Goal: Complete application form: Complete application form

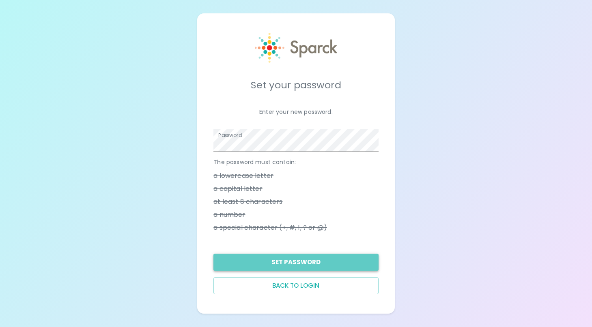
click at [295, 262] on button "Set Password" at bounding box center [295, 262] width 165 height 17
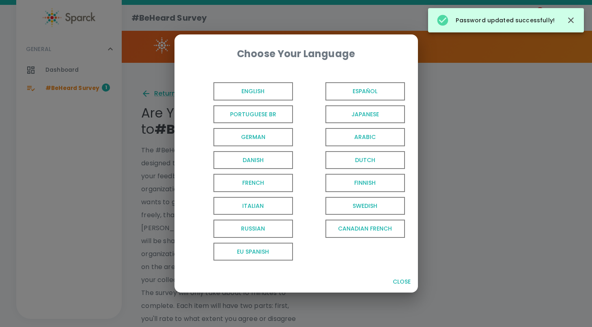
click at [273, 90] on span "English" at bounding box center [252, 91] width 79 height 18
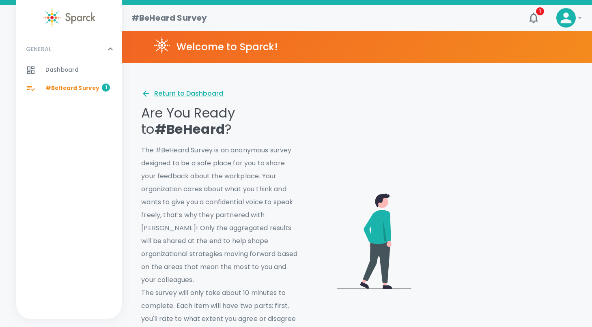
click at [97, 90] on div "#BeHeard Survey 1" at bounding box center [83, 88] width 76 height 11
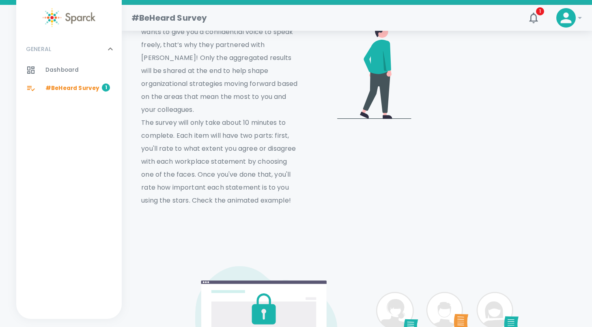
scroll to position [176, 0]
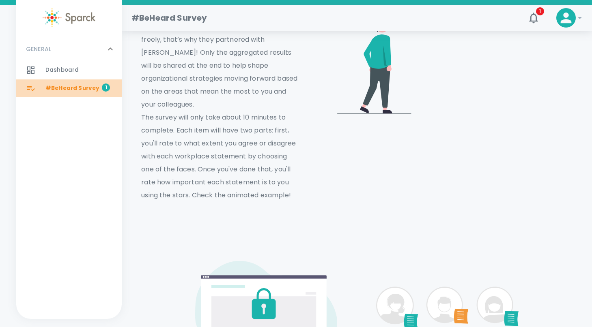
click at [81, 88] on span "#BeHeard Survey" at bounding box center [72, 88] width 54 height 8
click at [85, 88] on span "#BeHeard Survey" at bounding box center [72, 88] width 54 height 8
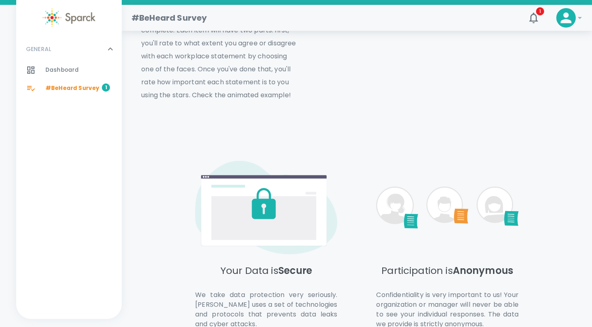
scroll to position [334, 0]
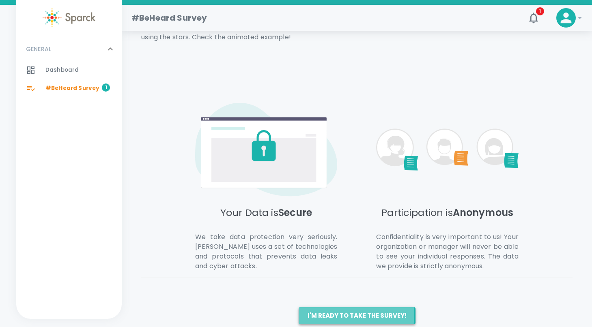
click at [335, 307] on button "I'm ready to take the survey!" at bounding box center [357, 315] width 117 height 17
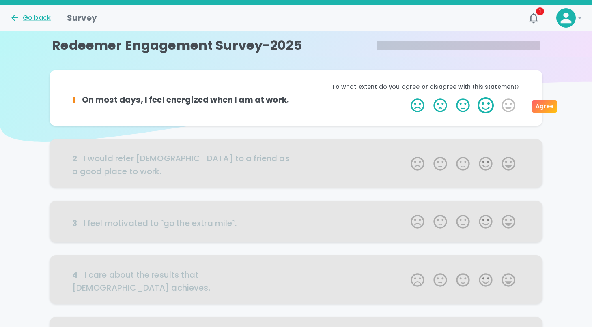
click at [485, 107] on label "4 Stars" at bounding box center [485, 105] width 23 height 16
click at [406, 97] on input "4 Stars" at bounding box center [406, 97] width 0 height 0
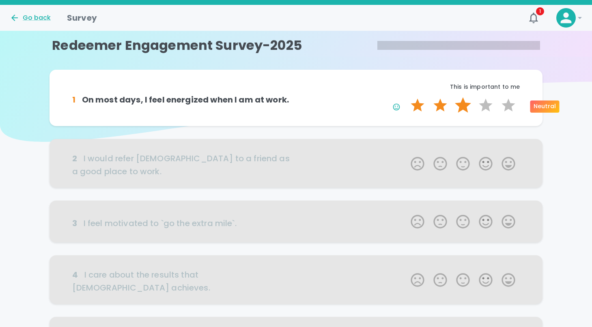
click at [463, 104] on label "3 Stars" at bounding box center [462, 105] width 23 height 16
click at [406, 97] on input "3 Stars" at bounding box center [406, 97] width 0 height 0
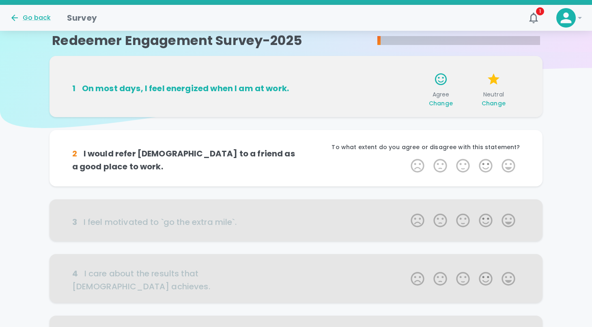
scroll to position [26, 0]
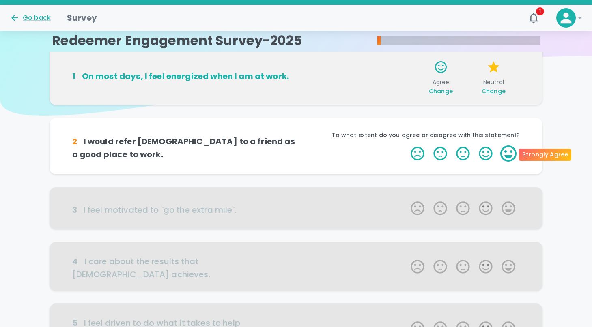
click at [511, 155] on label "5 Stars" at bounding box center [508, 154] width 23 height 16
click at [406, 146] on input "5 Stars" at bounding box center [406, 145] width 0 height 0
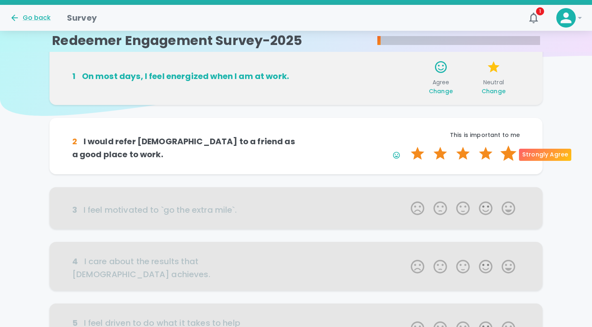
click at [508, 155] on label "5 Stars" at bounding box center [508, 154] width 23 height 16
click at [406, 146] on input "5 Stars" at bounding box center [406, 145] width 0 height 0
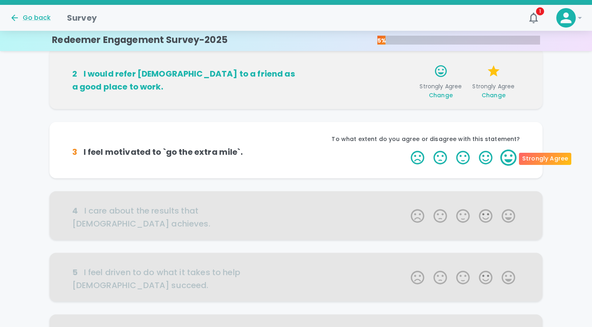
scroll to position [97, 0]
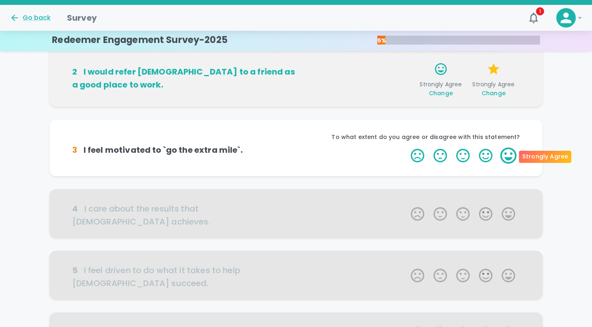
click at [505, 158] on label "5 Stars" at bounding box center [508, 156] width 23 height 16
click at [406, 148] on input "5 Stars" at bounding box center [406, 147] width 0 height 0
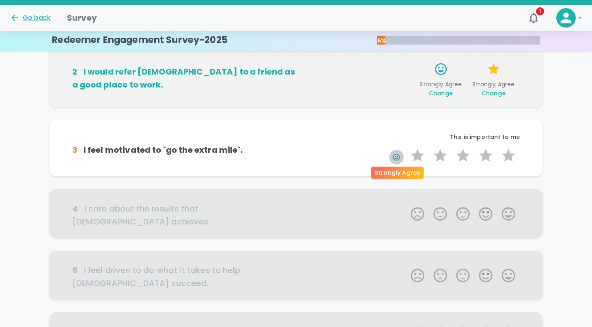
click at [399, 156] on icon "button" at bounding box center [396, 157] width 8 height 8
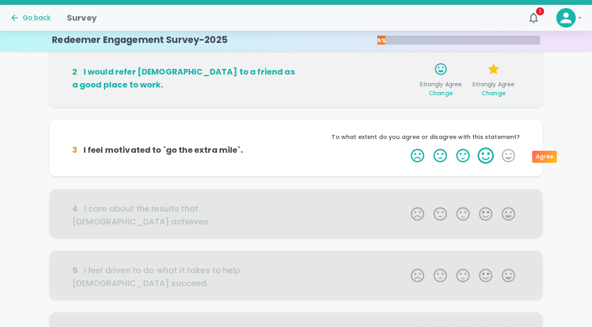
click at [485, 157] on label "4 Stars" at bounding box center [485, 156] width 23 height 16
click at [406, 148] on input "4 Stars" at bounding box center [406, 147] width 0 height 0
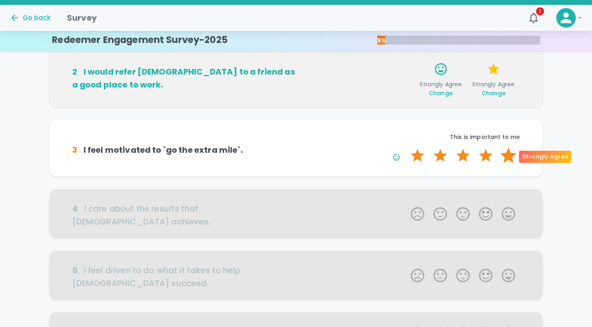
click at [504, 157] on label "5 Stars" at bounding box center [508, 156] width 23 height 16
click at [406, 148] on input "5 Stars" at bounding box center [406, 147] width 0 height 0
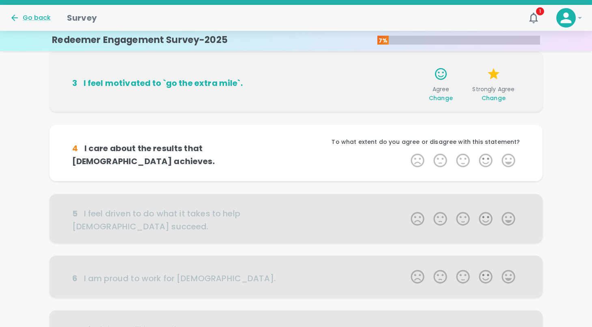
scroll to position [169, 0]
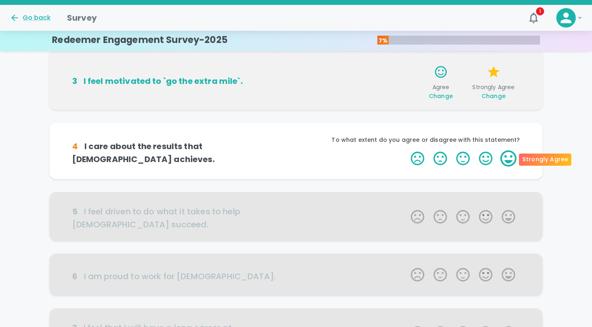
click at [507, 160] on label "5 Stars" at bounding box center [508, 158] width 23 height 16
click at [406, 150] on input "5 Stars" at bounding box center [406, 150] width 0 height 0
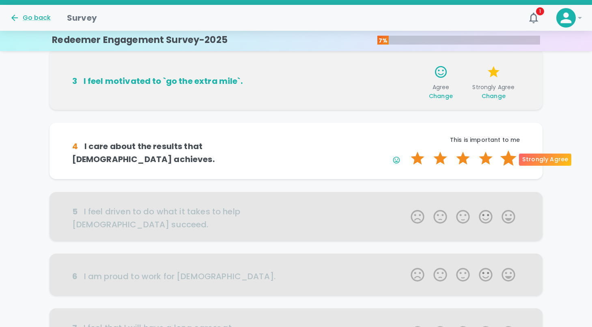
click at [508, 159] on label "5 Stars" at bounding box center [508, 158] width 23 height 16
click at [406, 150] on input "5 Stars" at bounding box center [406, 150] width 0 height 0
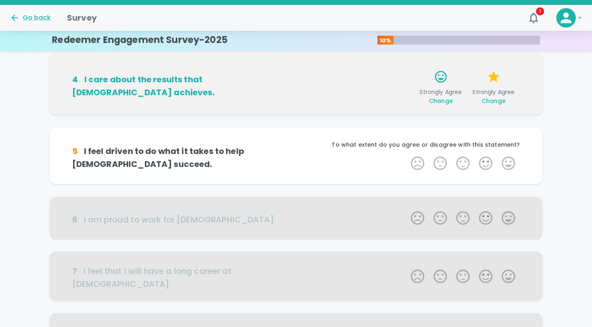
scroll to position [240, 0]
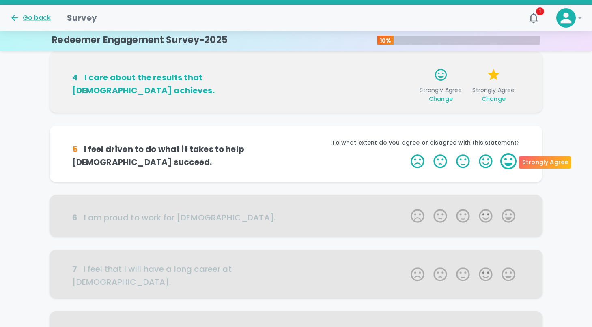
click at [510, 161] on label "5 Stars" at bounding box center [508, 161] width 23 height 16
click at [406, 153] on input "5 Stars" at bounding box center [406, 153] width 0 height 0
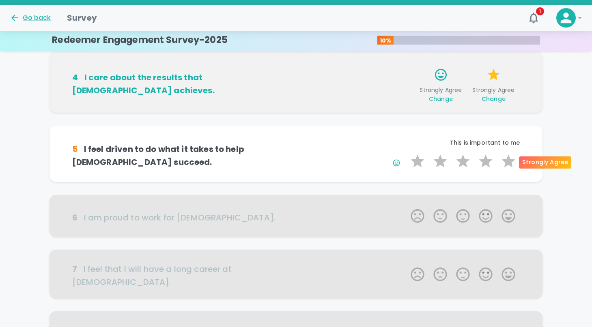
click at [510, 161] on label "5 Stars" at bounding box center [508, 161] width 23 height 16
click at [406, 153] on input "5 Stars" at bounding box center [406, 153] width 0 height 0
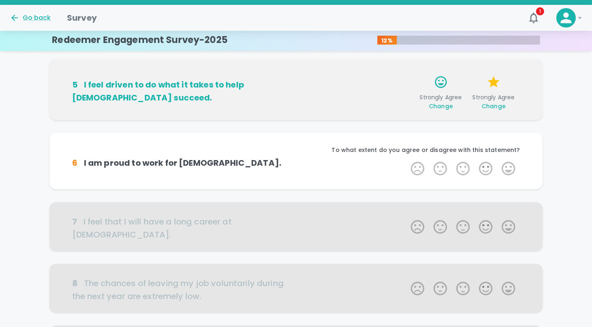
scroll to position [311, 0]
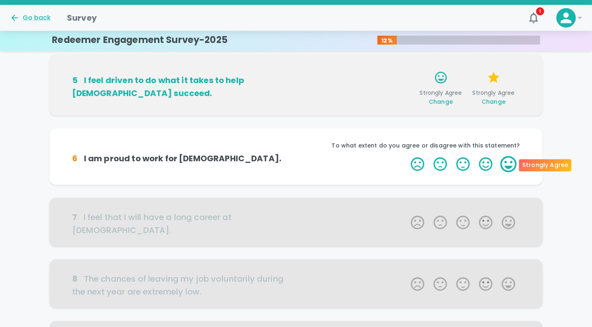
click at [511, 168] on label "5 Stars" at bounding box center [508, 164] width 23 height 16
click at [406, 156] on input "5 Stars" at bounding box center [406, 156] width 0 height 0
click at [509, 170] on label "5 Stars" at bounding box center [508, 164] width 23 height 16
click at [406, 156] on input "5 Stars" at bounding box center [406, 156] width 0 height 0
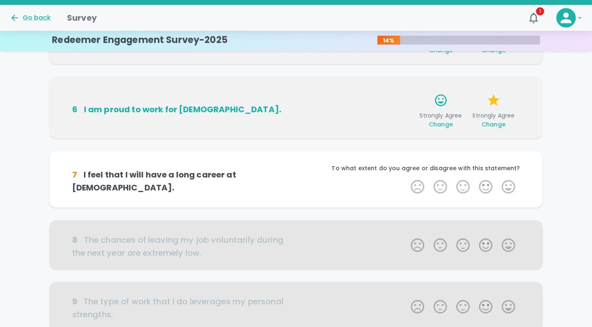
scroll to position [383, 0]
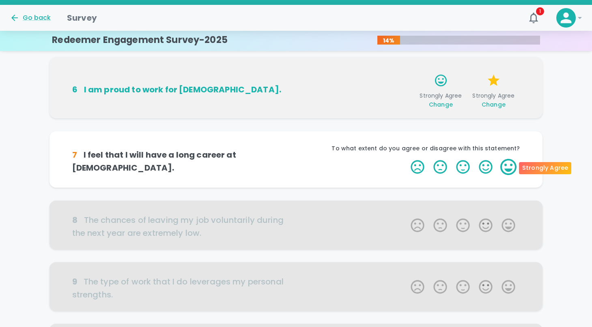
click at [509, 172] on label "5 Stars" at bounding box center [508, 167] width 23 height 16
click at [406, 159] on input "5 Stars" at bounding box center [406, 159] width 0 height 0
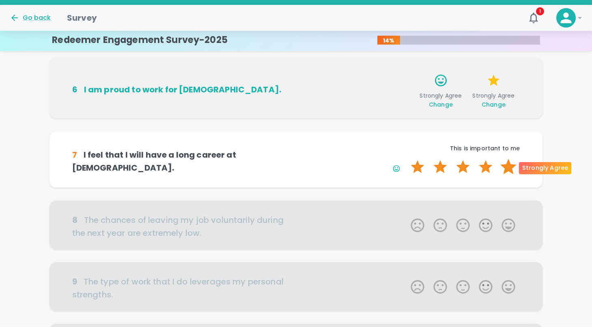
click at [509, 170] on label "5 Stars" at bounding box center [508, 167] width 23 height 16
click at [406, 159] on input "5 Stars" at bounding box center [406, 159] width 0 height 0
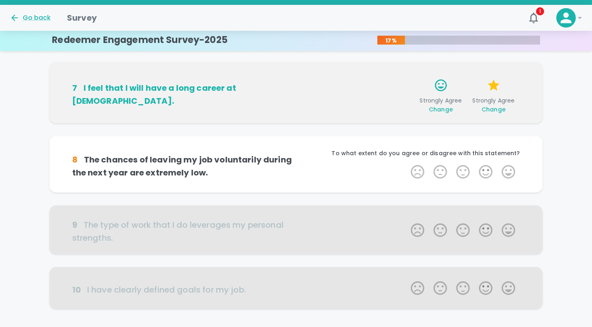
scroll to position [454, 0]
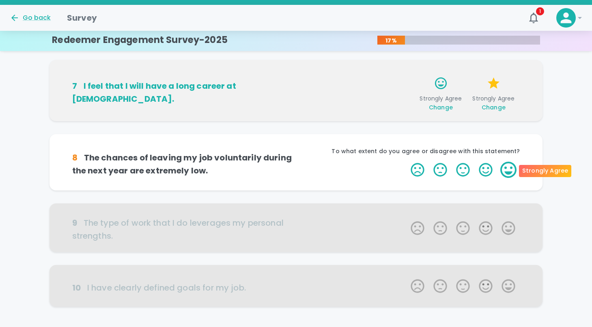
click at [505, 174] on label "5 Stars" at bounding box center [508, 170] width 23 height 16
click at [406, 162] on input "5 Stars" at bounding box center [406, 161] width 0 height 0
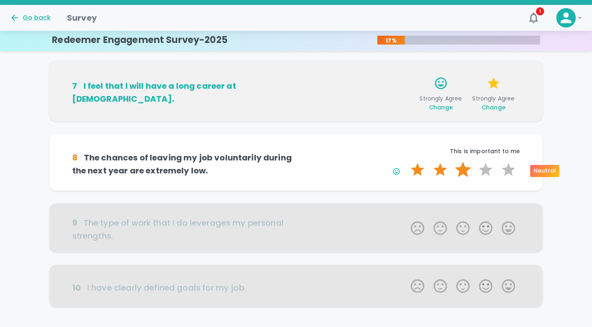
click at [464, 172] on label "3 Stars" at bounding box center [462, 170] width 23 height 16
click at [406, 162] on input "3 Stars" at bounding box center [406, 161] width 0 height 0
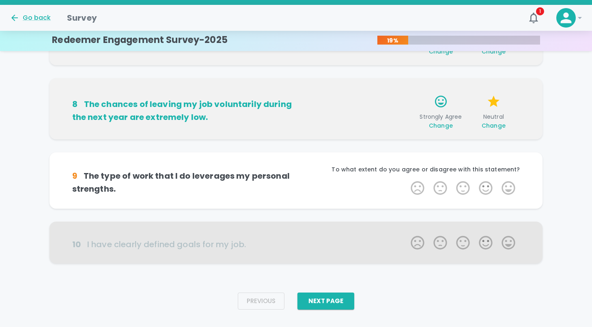
scroll to position [512, 0]
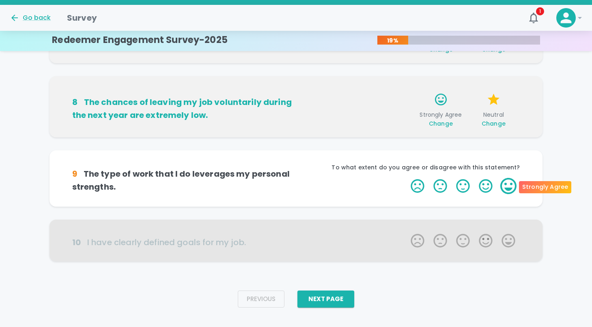
click at [509, 188] on label "5 Stars" at bounding box center [508, 186] width 23 height 16
click at [406, 178] on input "5 Stars" at bounding box center [406, 178] width 0 height 0
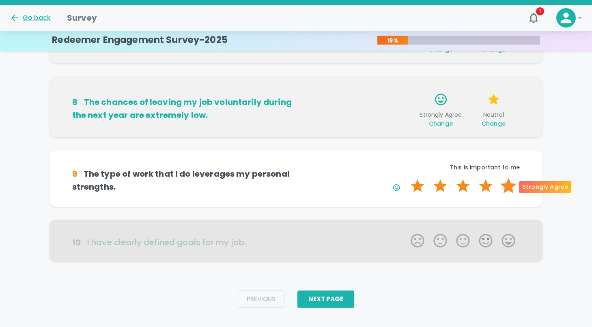
click at [507, 191] on label "5 Stars" at bounding box center [508, 186] width 23 height 16
click at [406, 178] on input "5 Stars" at bounding box center [406, 178] width 0 height 0
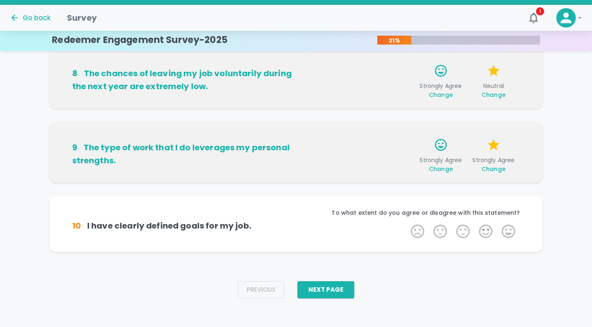
scroll to position [542, 0]
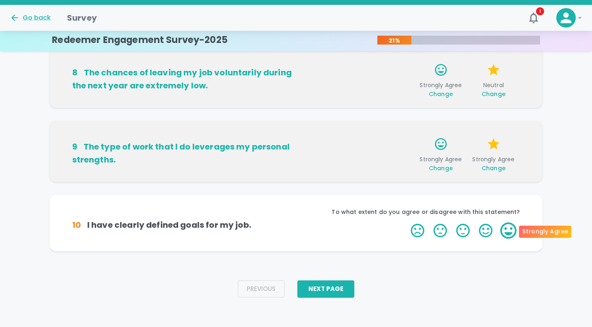
click at [507, 230] on label "5 Stars" at bounding box center [508, 231] width 23 height 16
click at [406, 223] on input "5 Stars" at bounding box center [406, 222] width 0 height 0
click at [511, 234] on label "5 Stars" at bounding box center [508, 231] width 23 height 16
click at [406, 223] on input "5 Stars" at bounding box center [406, 222] width 0 height 0
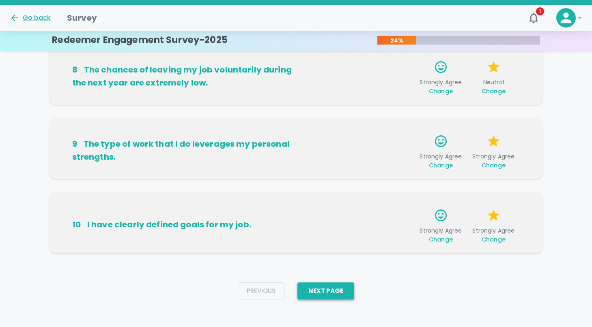
click at [345, 290] on button "Next Page" at bounding box center [325, 291] width 57 height 17
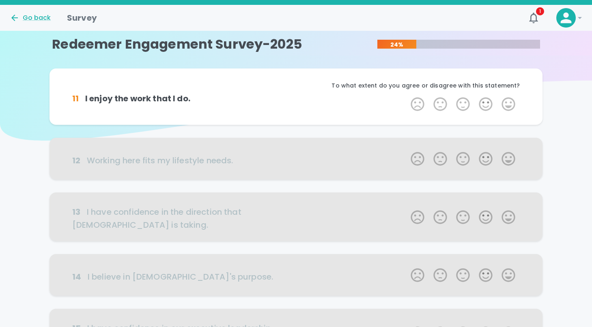
scroll to position [0, 0]
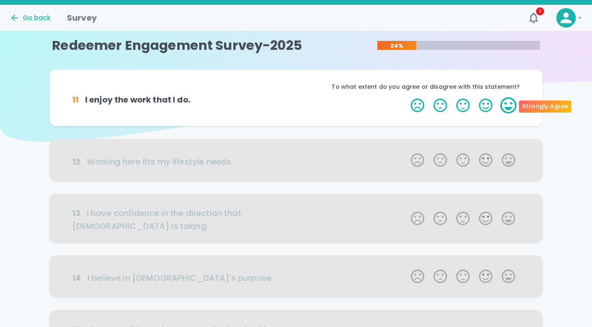
click at [509, 107] on label "5 Stars" at bounding box center [508, 105] width 23 height 16
click at [406, 97] on input "5 Stars" at bounding box center [406, 97] width 0 height 0
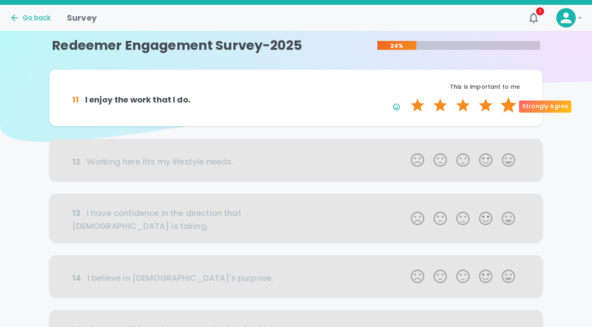
click at [509, 108] on label "5 Stars" at bounding box center [508, 105] width 23 height 16
click at [406, 97] on input "5 Stars" at bounding box center [406, 97] width 0 height 0
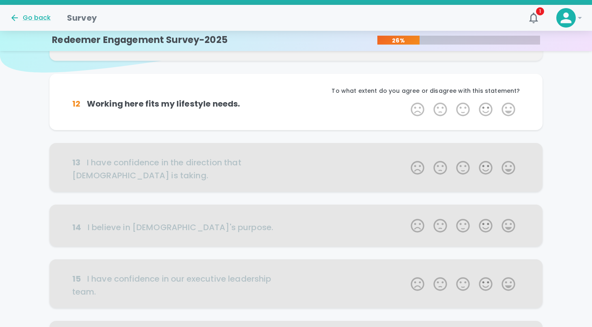
scroll to position [71, 0]
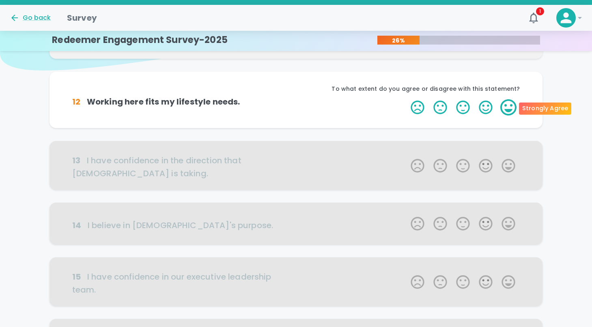
click at [507, 111] on label "5 Stars" at bounding box center [508, 107] width 23 height 16
click at [406, 99] on input "5 Stars" at bounding box center [406, 99] width 0 height 0
click at [511, 112] on label "5 Stars" at bounding box center [508, 107] width 23 height 16
click at [406, 99] on input "5 Stars" at bounding box center [406, 99] width 0 height 0
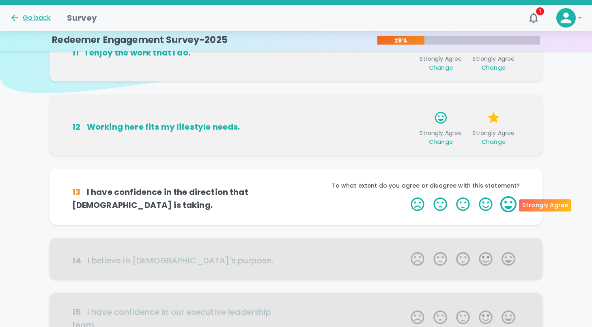
scroll to position [47, 0]
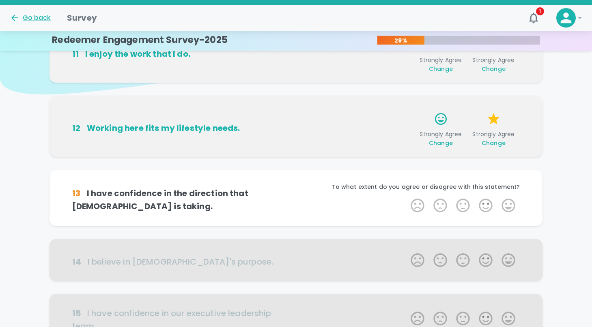
click at [492, 143] on span "Change" at bounding box center [493, 143] width 24 height 8
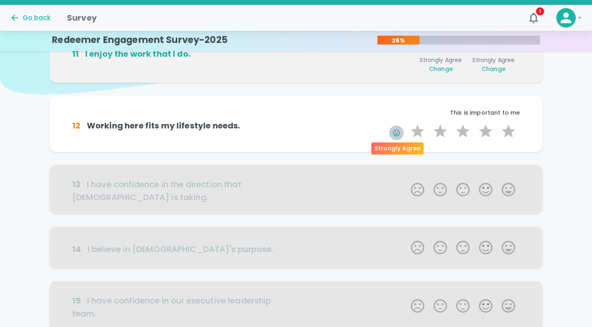
click at [395, 131] on icon "button" at bounding box center [396, 133] width 8 height 8
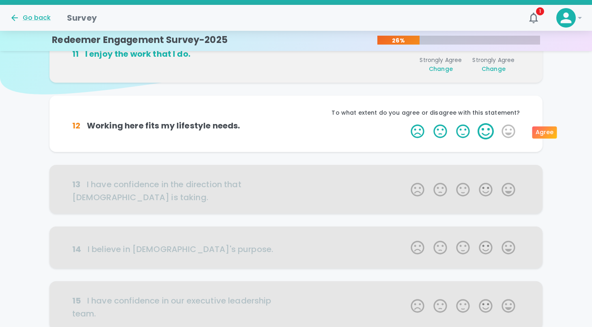
click at [482, 129] on label "4 Stars" at bounding box center [485, 131] width 23 height 16
click at [406, 123] on input "4 Stars" at bounding box center [406, 123] width 0 height 0
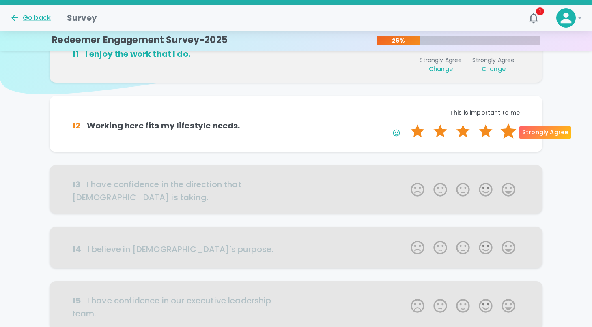
click at [507, 133] on label "5 Stars" at bounding box center [508, 131] width 23 height 16
click at [406, 123] on input "5 Stars" at bounding box center [406, 123] width 0 height 0
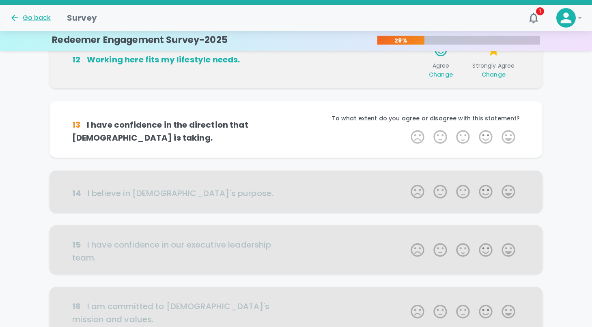
scroll to position [119, 0]
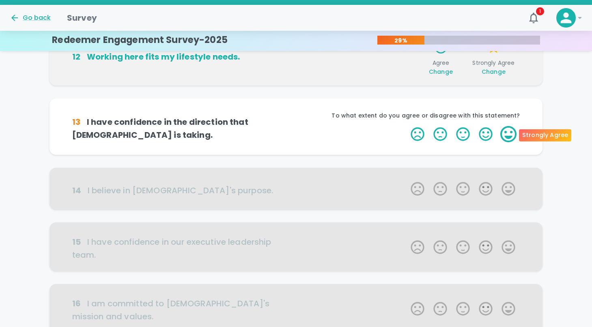
click at [505, 139] on label "5 Stars" at bounding box center [508, 134] width 23 height 16
click at [406, 126] on input "5 Stars" at bounding box center [406, 126] width 0 height 0
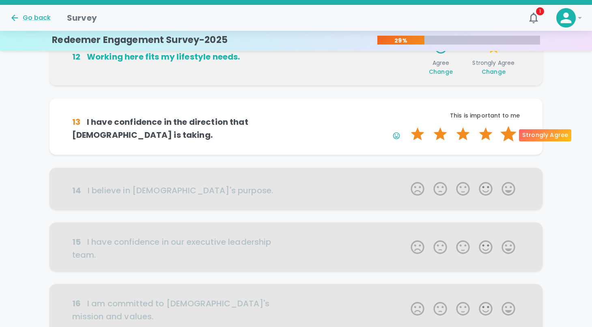
click at [509, 139] on label "5 Stars" at bounding box center [508, 134] width 23 height 16
click at [406, 126] on input "5 Stars" at bounding box center [406, 126] width 0 height 0
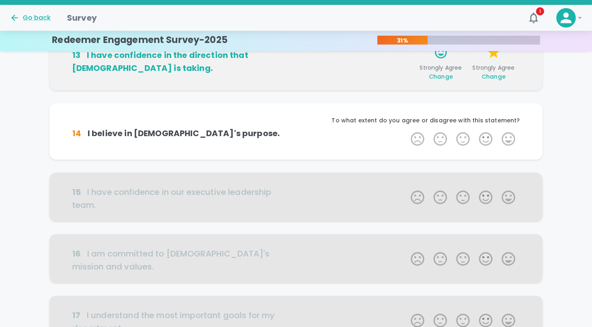
scroll to position [190, 0]
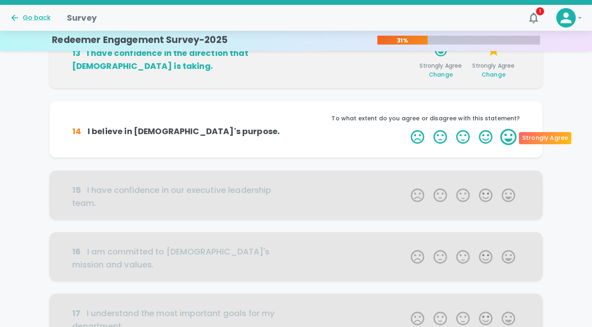
click at [508, 142] on label "5 Stars" at bounding box center [508, 137] width 23 height 16
click at [406, 129] on input "5 Stars" at bounding box center [406, 129] width 0 height 0
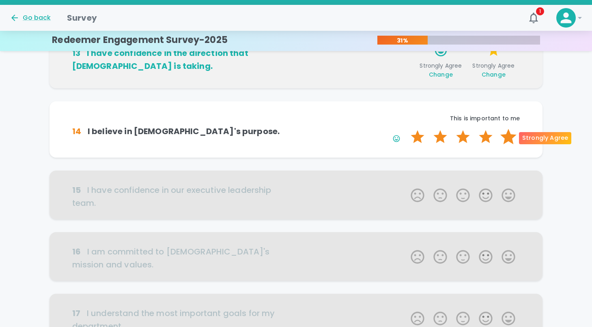
click at [508, 138] on label "5 Stars" at bounding box center [508, 137] width 23 height 16
click at [406, 129] on input "5 Stars" at bounding box center [406, 129] width 0 height 0
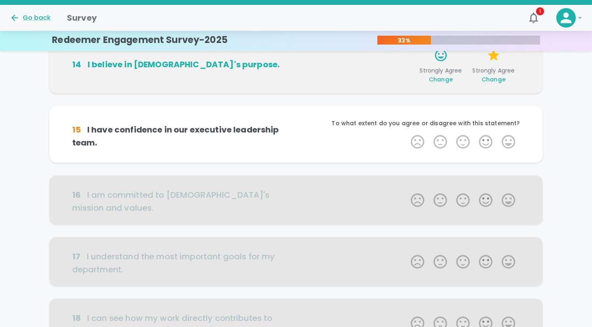
scroll to position [262, 0]
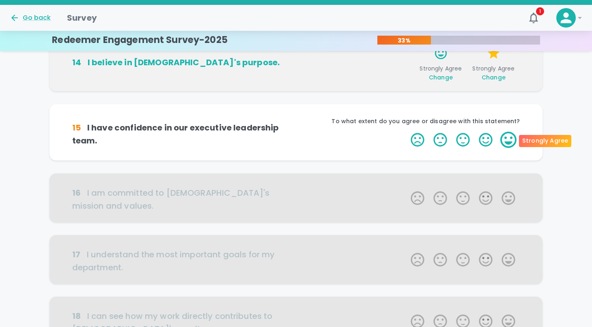
click at [507, 143] on label "5 Stars" at bounding box center [508, 140] width 23 height 16
click at [406, 132] on input "5 Stars" at bounding box center [406, 131] width 0 height 0
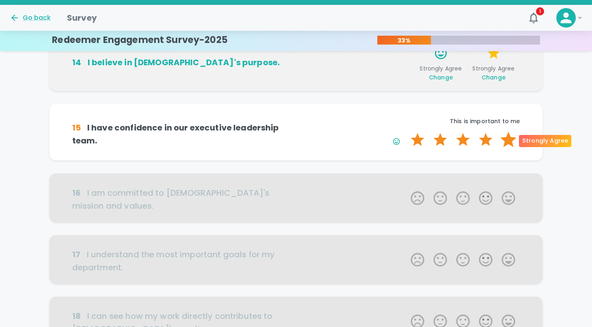
click at [509, 144] on label "5 Stars" at bounding box center [508, 140] width 23 height 16
click at [406, 132] on input "5 Stars" at bounding box center [406, 131] width 0 height 0
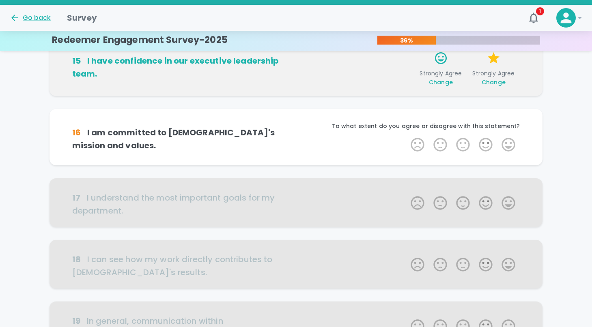
scroll to position [333, 0]
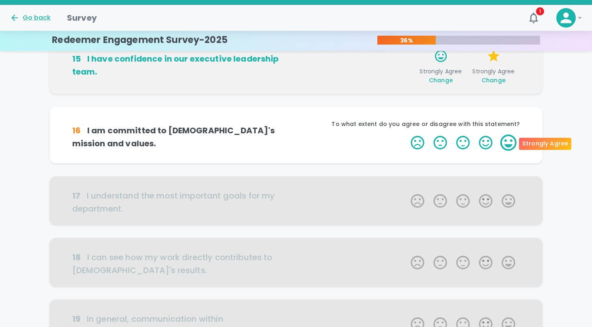
click at [509, 146] on label "5 Stars" at bounding box center [508, 143] width 23 height 16
click at [406, 135] on input "5 Stars" at bounding box center [406, 134] width 0 height 0
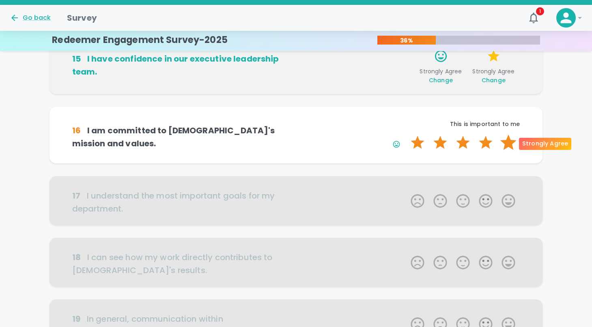
click at [510, 146] on label "5 Stars" at bounding box center [508, 143] width 23 height 16
click at [406, 135] on input "5 Stars" at bounding box center [406, 134] width 0 height 0
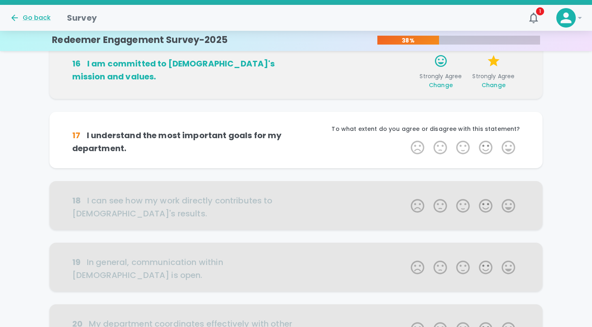
scroll to position [404, 0]
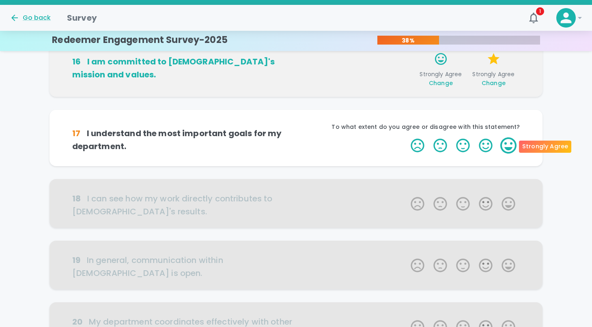
click at [510, 149] on label "5 Stars" at bounding box center [508, 145] width 23 height 16
click at [406, 137] on input "5 Stars" at bounding box center [406, 137] width 0 height 0
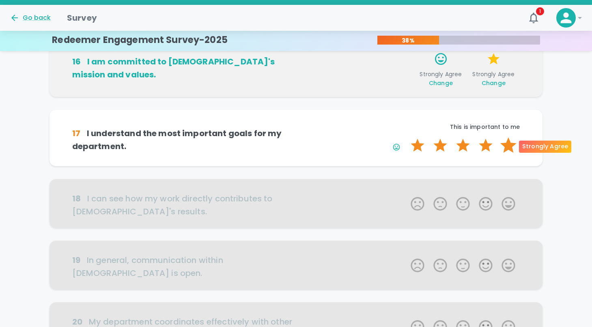
click at [509, 150] on label "5 Stars" at bounding box center [508, 145] width 23 height 16
click at [406, 137] on input "5 Stars" at bounding box center [406, 137] width 0 height 0
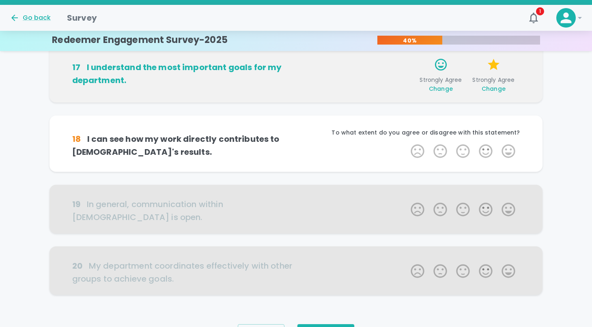
scroll to position [476, 0]
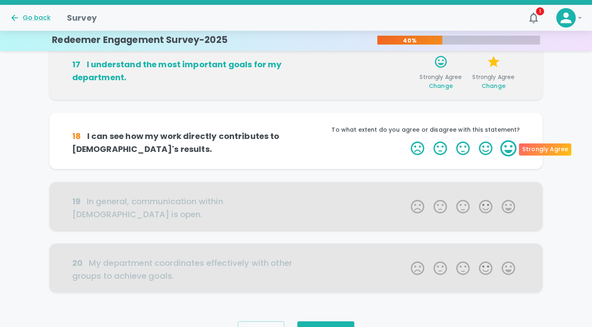
click at [509, 155] on label "5 Stars" at bounding box center [508, 148] width 23 height 16
click at [406, 140] on input "5 Stars" at bounding box center [406, 140] width 0 height 0
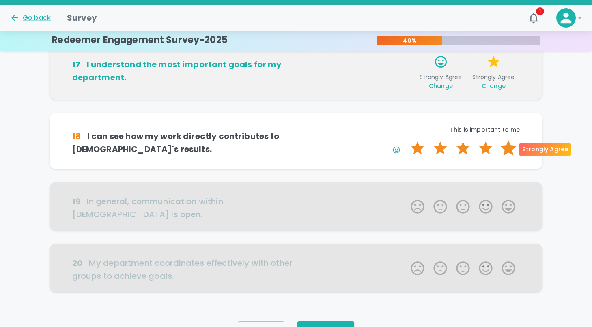
click at [509, 151] on label "5 Stars" at bounding box center [508, 148] width 23 height 16
click at [406, 140] on input "5 Stars" at bounding box center [406, 140] width 0 height 0
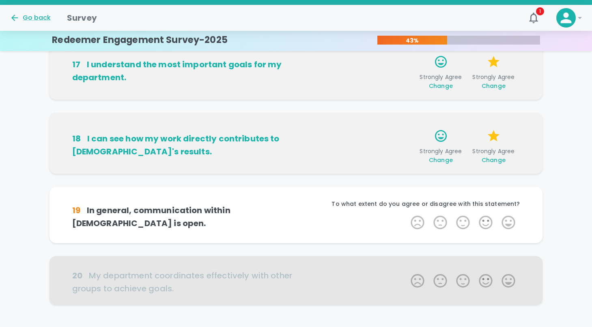
scroll to position [520, 0]
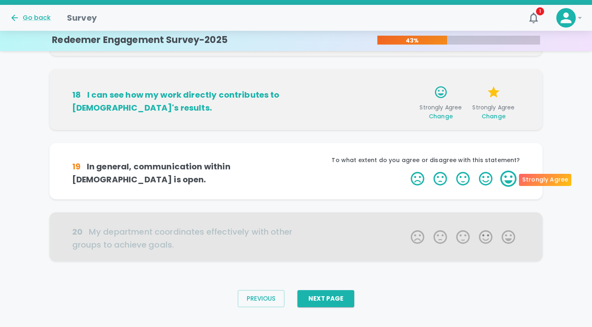
click at [509, 175] on label "5 Stars" at bounding box center [508, 179] width 23 height 16
click at [406, 171] on input "5 Stars" at bounding box center [406, 170] width 0 height 0
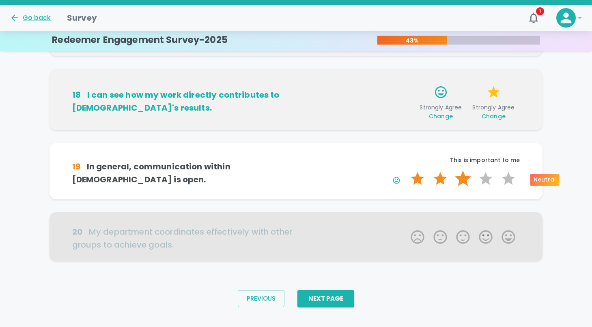
click at [469, 178] on label "3 Stars" at bounding box center [462, 179] width 23 height 16
click at [406, 171] on input "3 Stars" at bounding box center [406, 170] width 0 height 0
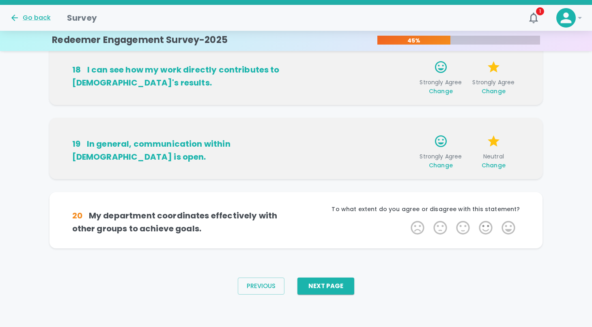
scroll to position [544, 0]
click at [479, 228] on label "4 Stars" at bounding box center [485, 228] width 23 height 16
click at [406, 220] on input "4 Stars" at bounding box center [406, 220] width 0 height 0
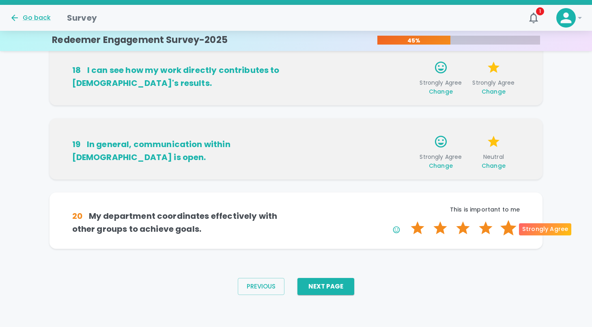
click at [508, 228] on label "5 Stars" at bounding box center [508, 228] width 23 height 16
click at [406, 220] on input "5 Stars" at bounding box center [406, 220] width 0 height 0
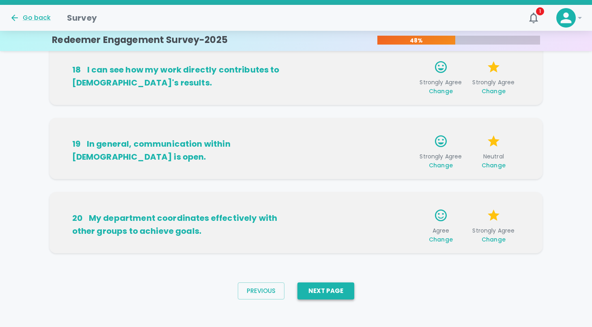
click at [337, 291] on button "Next Page" at bounding box center [325, 291] width 57 height 17
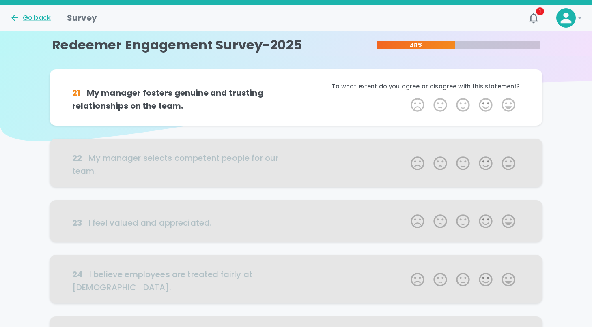
scroll to position [0, 0]
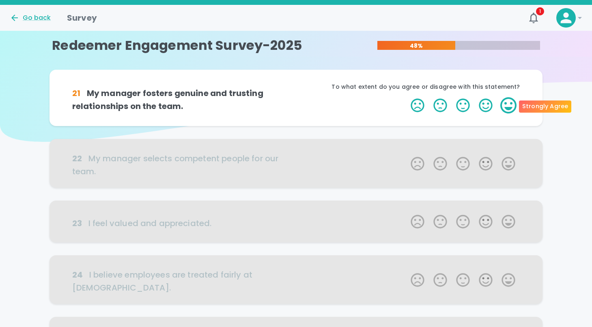
click at [507, 108] on label "5 Stars" at bounding box center [508, 105] width 23 height 16
click at [406, 97] on input "5 Stars" at bounding box center [406, 97] width 0 height 0
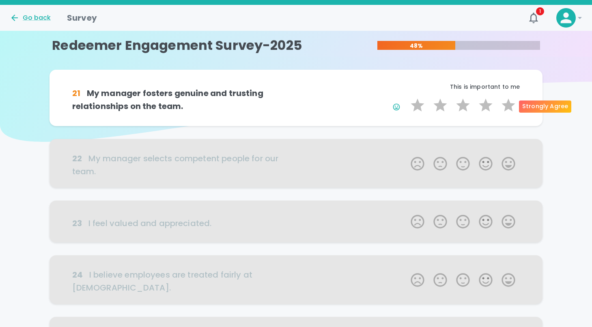
click at [507, 108] on label "5 Stars" at bounding box center [508, 105] width 23 height 16
click at [406, 97] on input "5 Stars" at bounding box center [406, 97] width 0 height 0
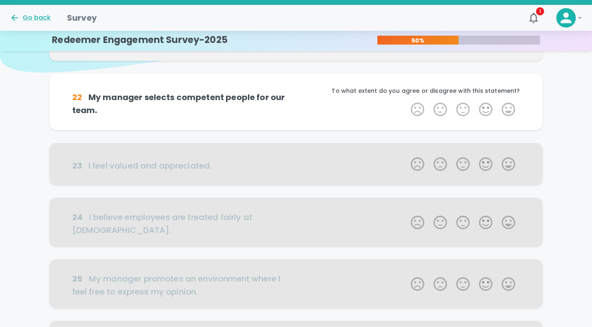
scroll to position [71, 0]
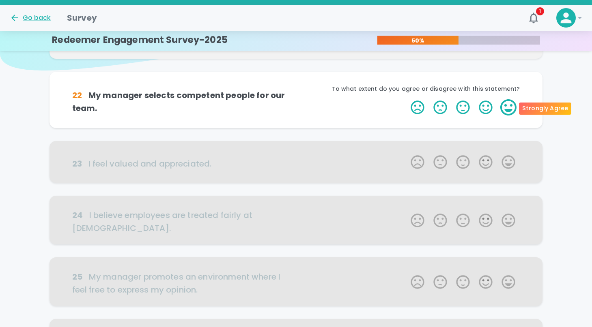
click at [509, 108] on label "5 Stars" at bounding box center [508, 107] width 23 height 16
click at [406, 99] on input "5 Stars" at bounding box center [406, 99] width 0 height 0
click at [511, 110] on label "5 Stars" at bounding box center [508, 107] width 23 height 16
click at [406, 99] on input "5 Stars" at bounding box center [406, 99] width 0 height 0
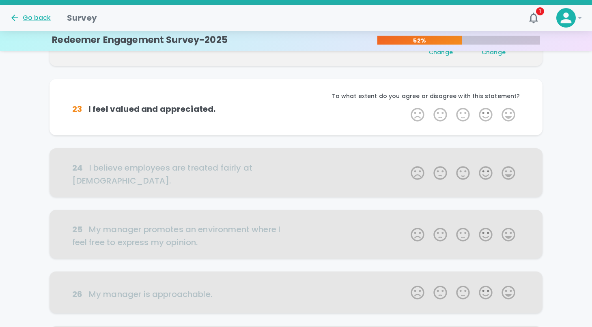
scroll to position [143, 0]
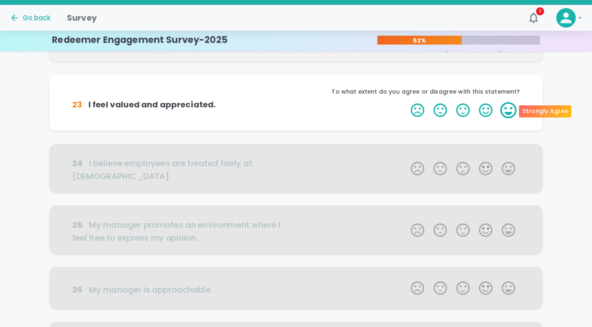
click at [510, 114] on label "5 Stars" at bounding box center [508, 110] width 23 height 16
click at [406, 102] on input "5 Stars" at bounding box center [406, 102] width 0 height 0
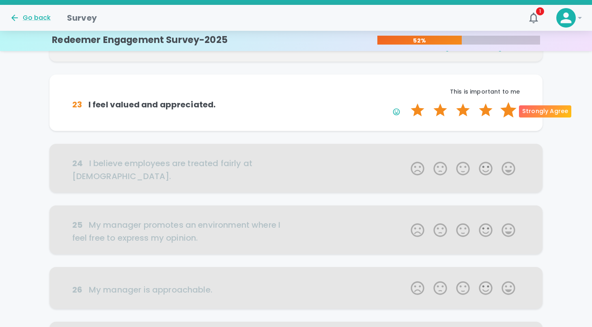
click at [509, 112] on label "5 Stars" at bounding box center [508, 110] width 23 height 16
click at [406, 102] on input "5 Stars" at bounding box center [406, 102] width 0 height 0
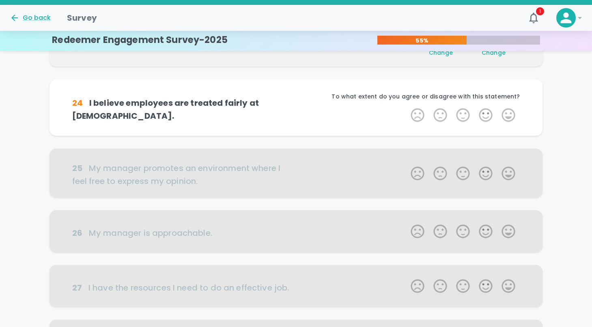
scroll to position [214, 0]
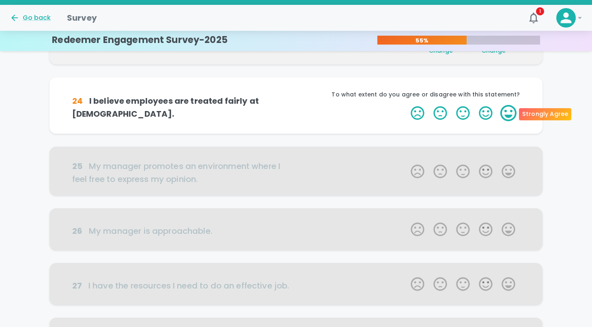
click at [509, 112] on label "5 Stars" at bounding box center [508, 113] width 23 height 16
click at [406, 105] on input "5 Stars" at bounding box center [406, 105] width 0 height 0
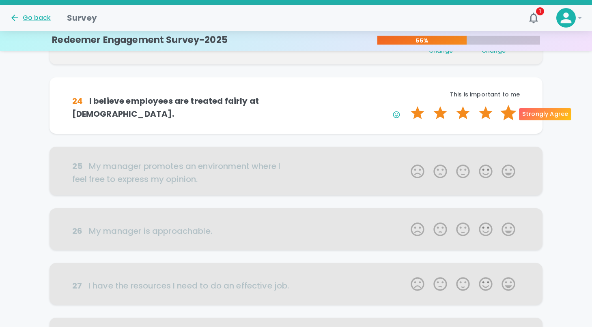
click at [509, 113] on label "5 Stars" at bounding box center [508, 113] width 23 height 16
click at [406, 105] on input "5 Stars" at bounding box center [406, 105] width 0 height 0
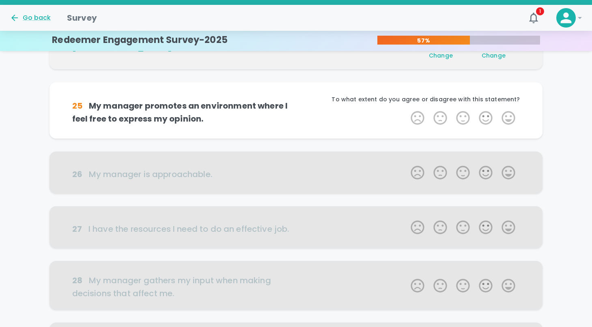
scroll to position [286, 0]
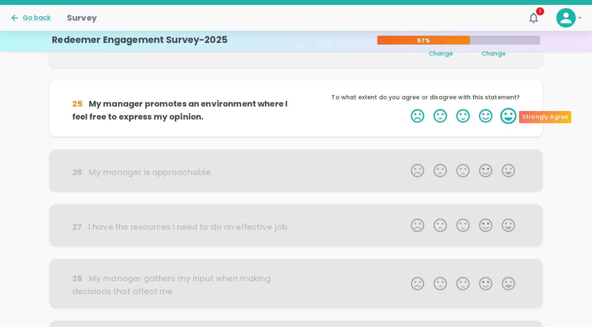
click at [509, 114] on label "5 Stars" at bounding box center [508, 116] width 23 height 16
click at [406, 108] on input "5 Stars" at bounding box center [406, 107] width 0 height 0
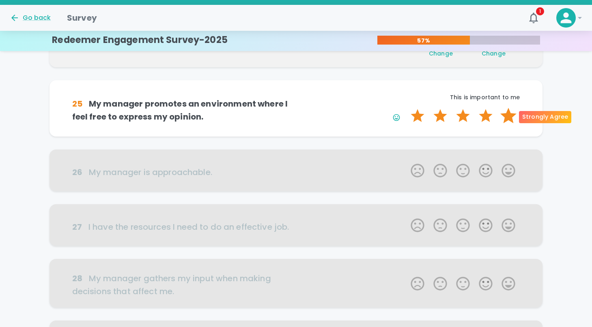
click at [505, 116] on label "5 Stars" at bounding box center [508, 116] width 23 height 16
click at [406, 108] on input "5 Stars" at bounding box center [406, 107] width 0 height 0
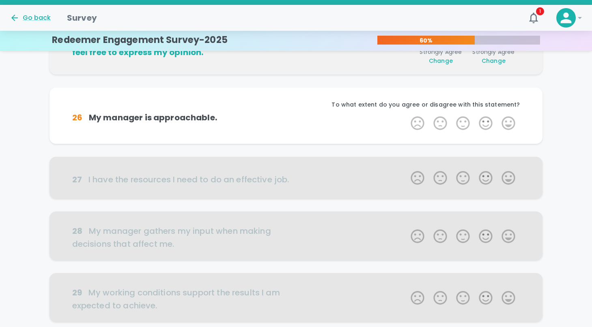
scroll to position [357, 0]
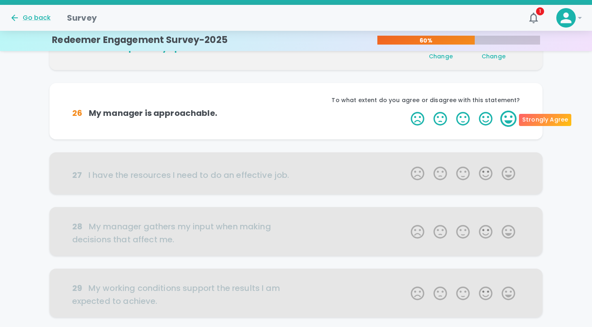
click at [505, 121] on label "5 Stars" at bounding box center [508, 119] width 23 height 16
click at [406, 111] on input "5 Stars" at bounding box center [406, 110] width 0 height 0
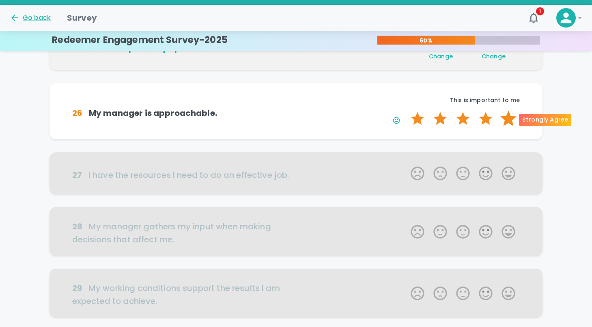
click at [511, 120] on label "5 Stars" at bounding box center [508, 119] width 23 height 16
click at [406, 111] on input "5 Stars" at bounding box center [406, 110] width 0 height 0
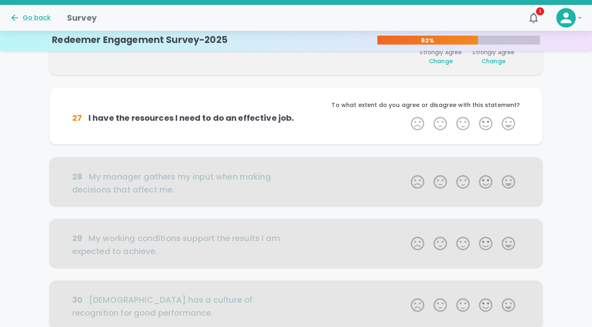
scroll to position [428, 0]
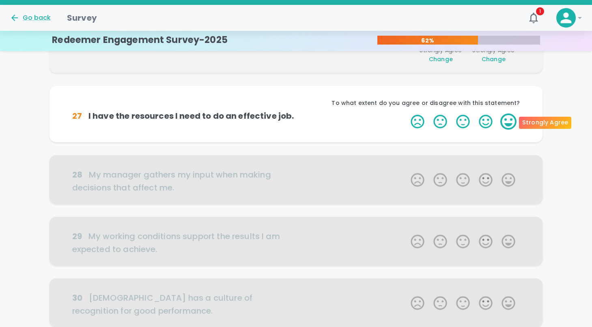
click at [510, 125] on label "5 Stars" at bounding box center [508, 122] width 23 height 16
click at [406, 114] on input "5 Stars" at bounding box center [406, 113] width 0 height 0
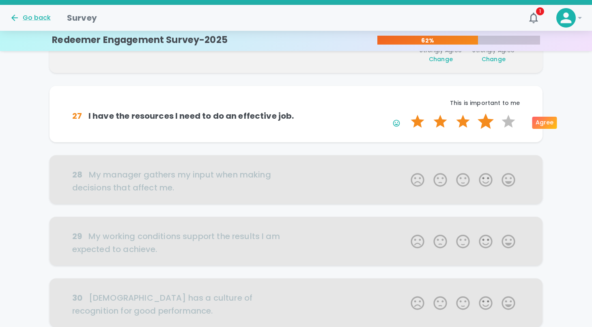
click at [487, 123] on label "4 Stars" at bounding box center [485, 122] width 23 height 16
click at [406, 114] on input "4 Stars" at bounding box center [406, 113] width 0 height 0
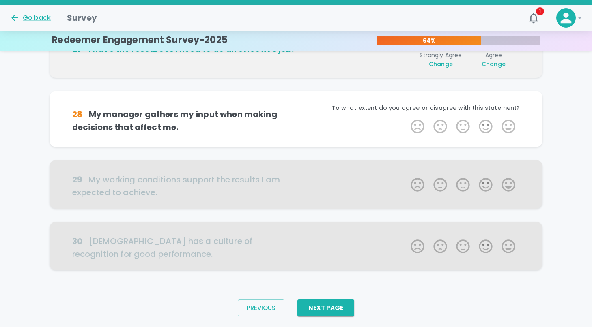
scroll to position [500, 0]
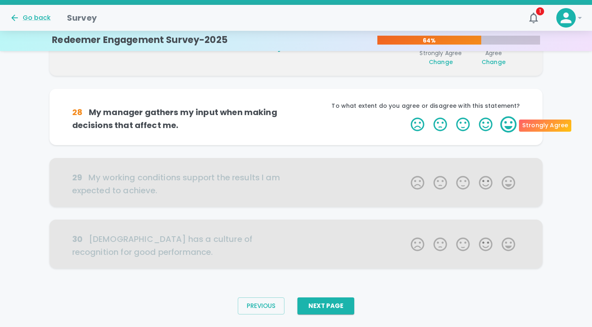
click at [507, 127] on label "5 Stars" at bounding box center [508, 124] width 23 height 16
click at [406, 116] on input "5 Stars" at bounding box center [406, 116] width 0 height 0
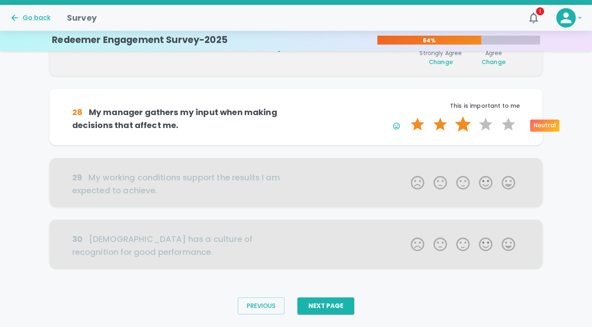
click at [466, 126] on label "3 Stars" at bounding box center [462, 124] width 23 height 16
click at [406, 116] on input "3 Stars" at bounding box center [406, 116] width 0 height 0
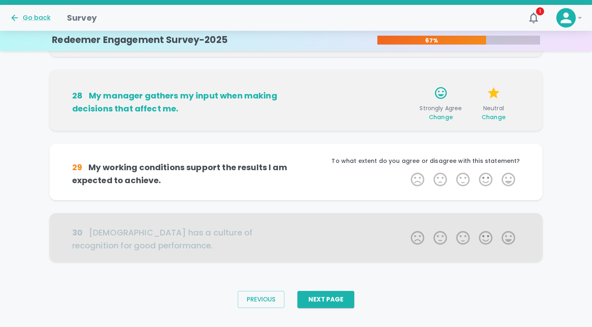
scroll to position [520, 0]
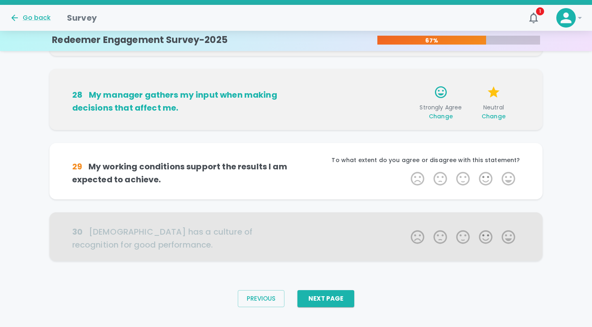
click at [491, 116] on span "Change" at bounding box center [493, 116] width 24 height 8
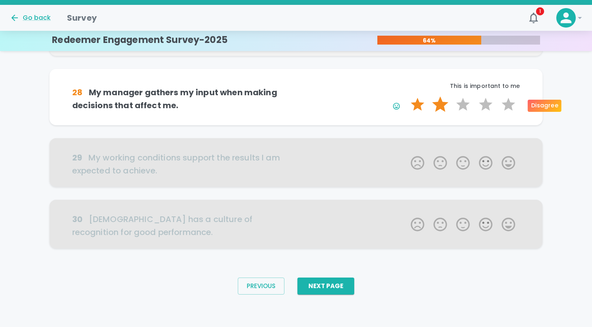
click at [444, 106] on label "2 Stars" at bounding box center [440, 105] width 23 height 16
click at [406, 97] on input "2 Stars" at bounding box center [406, 96] width 0 height 0
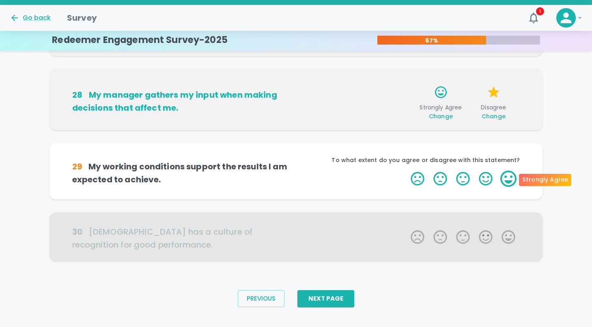
click at [509, 178] on label "5 Stars" at bounding box center [508, 179] width 23 height 16
click at [406, 171] on input "5 Stars" at bounding box center [406, 170] width 0 height 0
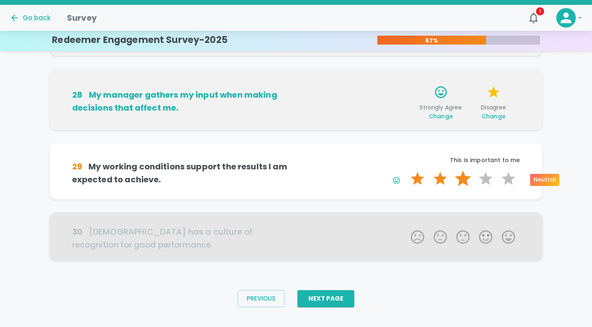
click at [464, 178] on label "3 Stars" at bounding box center [462, 179] width 23 height 16
click at [406, 171] on input "3 Stars" at bounding box center [406, 170] width 0 height 0
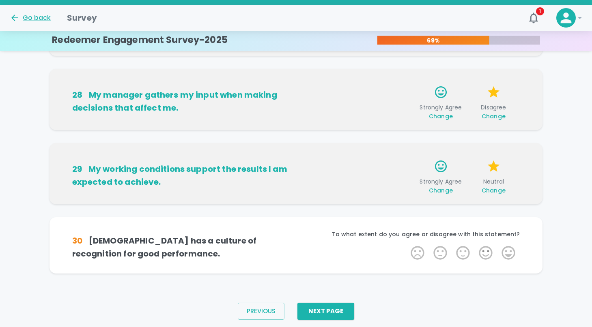
scroll to position [532, 0]
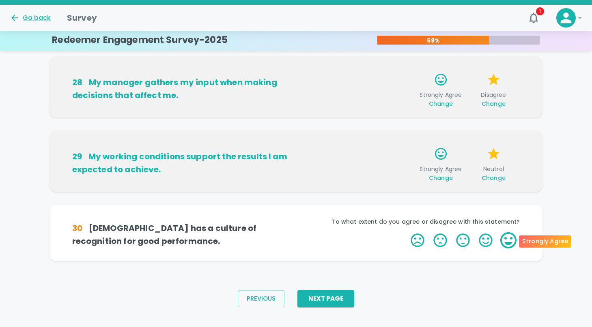
click at [508, 239] on label "5 Stars" at bounding box center [508, 240] width 23 height 16
click at [406, 232] on input "5 Stars" at bounding box center [406, 232] width 0 height 0
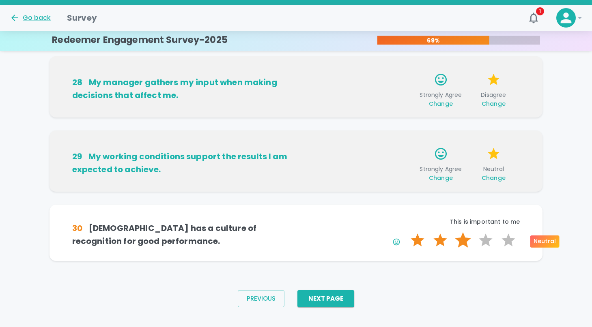
click at [464, 240] on label "3 Stars" at bounding box center [462, 240] width 23 height 16
click at [406, 232] on input "3 Stars" at bounding box center [406, 232] width 0 height 0
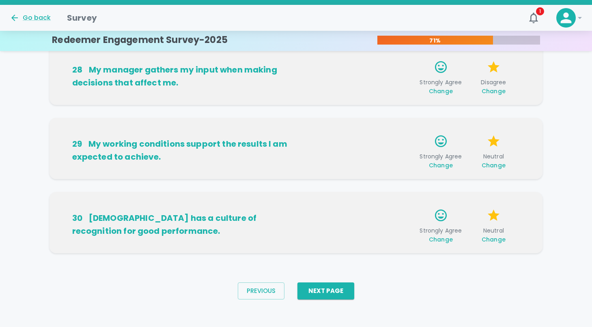
click at [498, 238] on span "Change" at bounding box center [493, 240] width 24 height 8
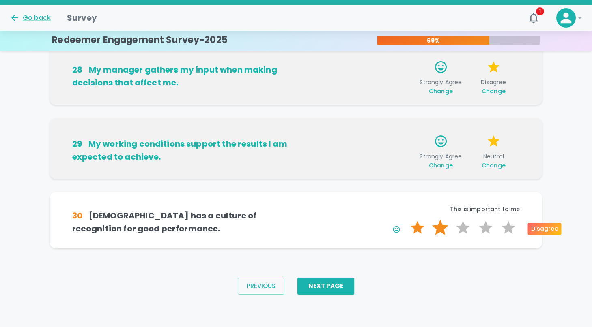
click at [440, 228] on label "2 Stars" at bounding box center [440, 228] width 23 height 16
click at [406, 220] on input "2 Stars" at bounding box center [406, 219] width 0 height 0
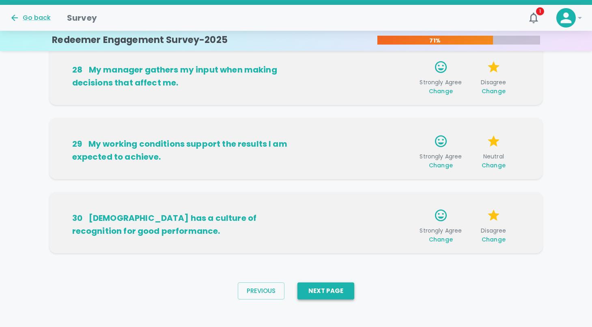
click at [338, 296] on button "Next Page" at bounding box center [325, 291] width 57 height 17
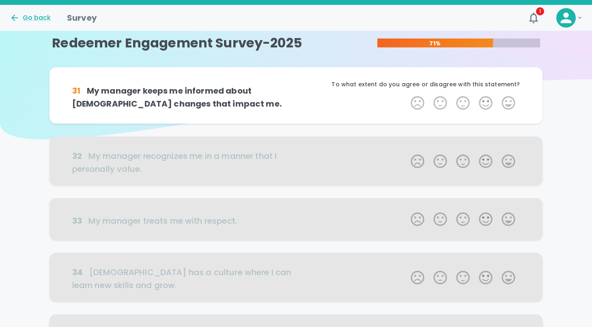
scroll to position [0, 0]
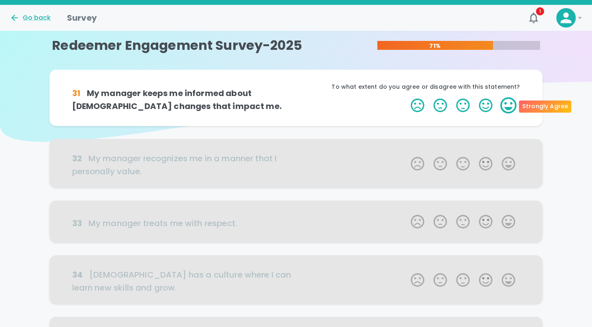
click at [510, 102] on label "5 Stars" at bounding box center [508, 105] width 23 height 16
click at [406, 97] on input "5 Stars" at bounding box center [406, 97] width 0 height 0
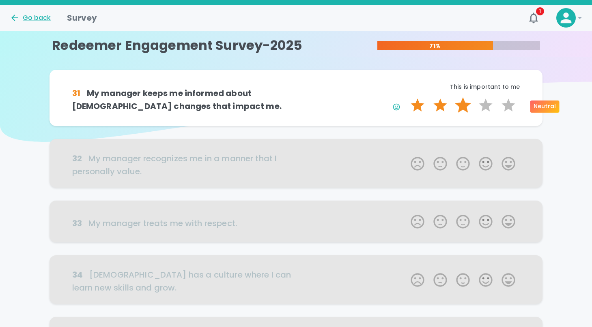
click at [459, 105] on label "3 Stars" at bounding box center [462, 105] width 23 height 16
click at [406, 97] on input "3 Stars" at bounding box center [406, 97] width 0 height 0
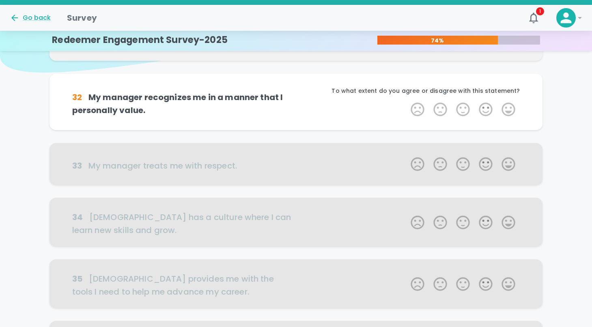
scroll to position [71, 0]
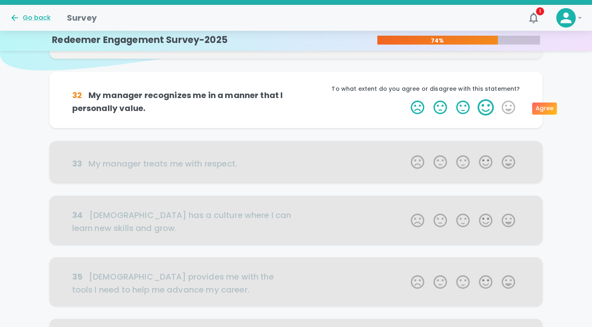
click at [484, 110] on label "4 Stars" at bounding box center [485, 107] width 23 height 16
click at [406, 99] on input "4 Stars" at bounding box center [406, 99] width 0 height 0
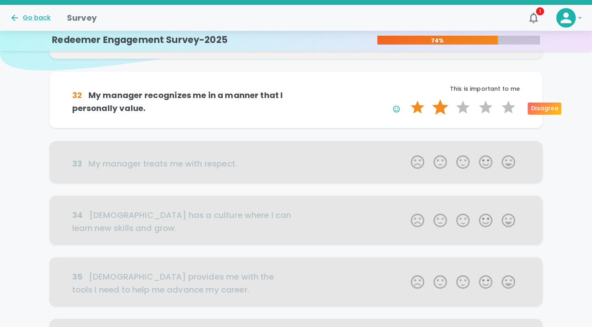
click at [443, 107] on label "2 Stars" at bounding box center [440, 107] width 23 height 16
click at [406, 99] on input "2 Stars" at bounding box center [406, 99] width 0 height 0
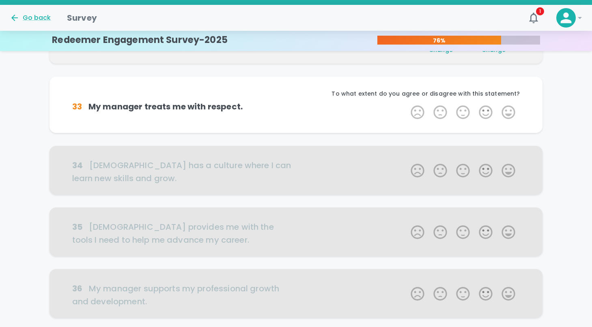
scroll to position [143, 0]
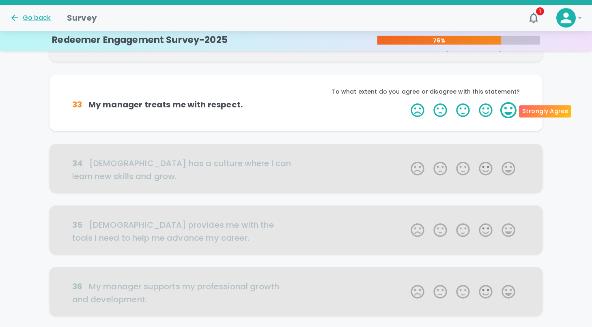
click at [503, 110] on label "5 Stars" at bounding box center [508, 110] width 23 height 16
click at [406, 102] on input "5 Stars" at bounding box center [406, 102] width 0 height 0
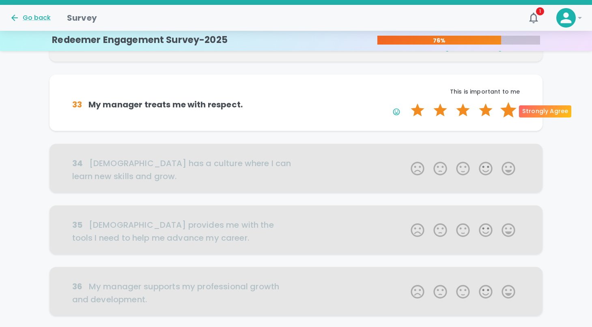
click at [508, 111] on label "5 Stars" at bounding box center [508, 110] width 23 height 16
click at [406, 102] on input "5 Stars" at bounding box center [406, 102] width 0 height 0
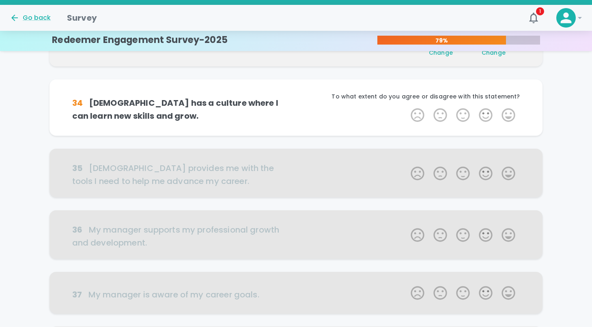
scroll to position [214, 0]
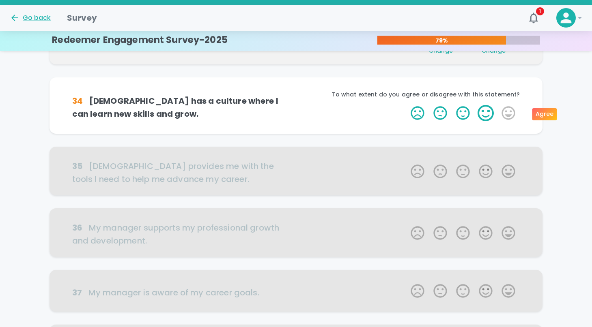
click at [489, 113] on label "4 Stars" at bounding box center [485, 113] width 23 height 16
click at [406, 105] on input "4 Stars" at bounding box center [406, 105] width 0 height 0
click at [484, 116] on label "4 Stars" at bounding box center [485, 113] width 23 height 16
click at [406, 105] on input "4 Stars" at bounding box center [406, 105] width 0 height 0
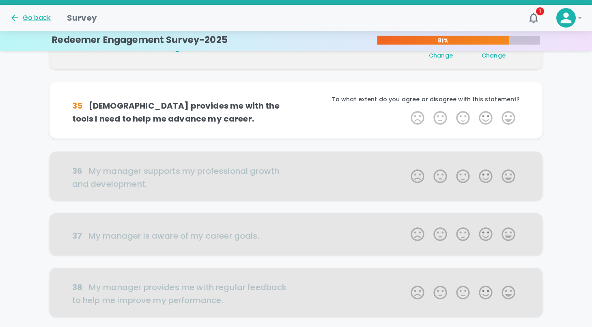
scroll to position [286, 0]
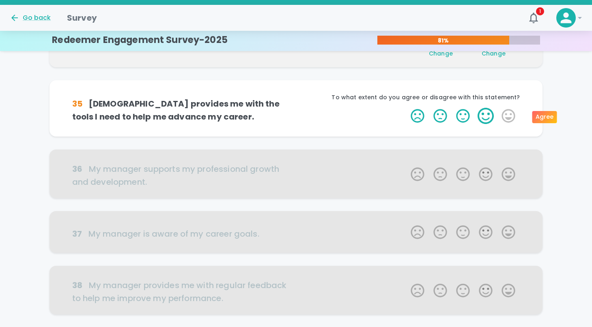
click at [488, 120] on label "4 Stars" at bounding box center [485, 116] width 23 height 16
click at [406, 108] on input "4 Stars" at bounding box center [406, 107] width 0 height 0
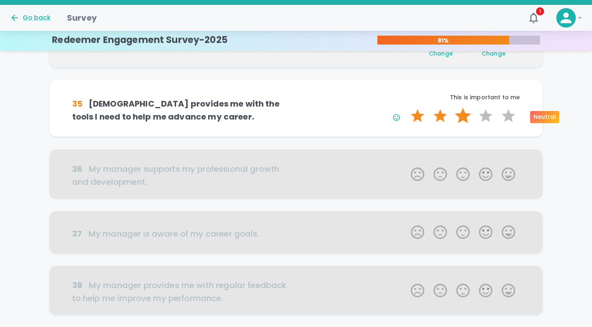
click at [467, 117] on label "3 Stars" at bounding box center [462, 116] width 23 height 16
click at [406, 108] on input "3 Stars" at bounding box center [406, 107] width 0 height 0
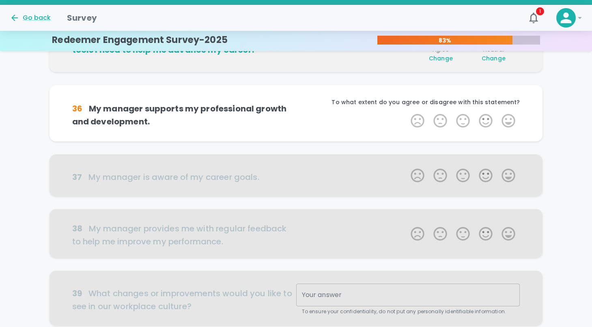
scroll to position [357, 0]
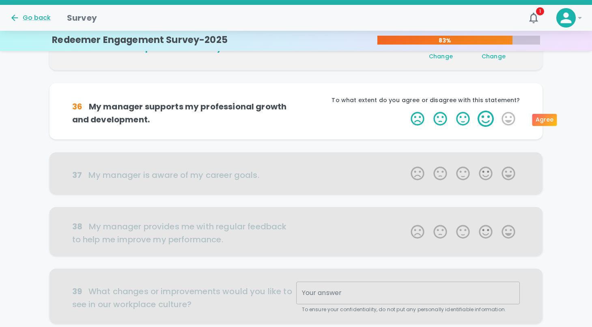
click at [488, 118] on label "4 Stars" at bounding box center [485, 119] width 23 height 16
click at [406, 111] on input "4 Stars" at bounding box center [406, 110] width 0 height 0
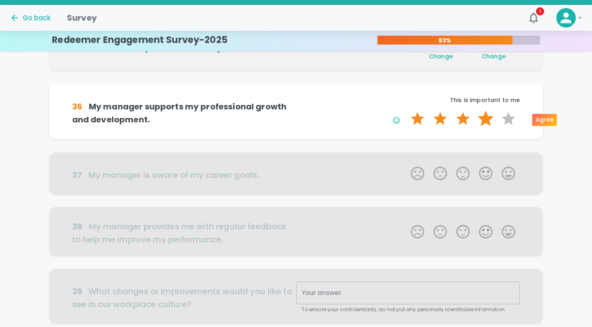
click at [487, 119] on label "4 Stars" at bounding box center [485, 119] width 23 height 16
click at [406, 111] on input "4 Stars" at bounding box center [406, 110] width 0 height 0
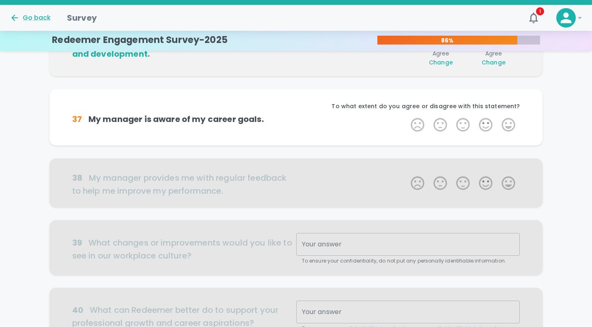
scroll to position [428, 0]
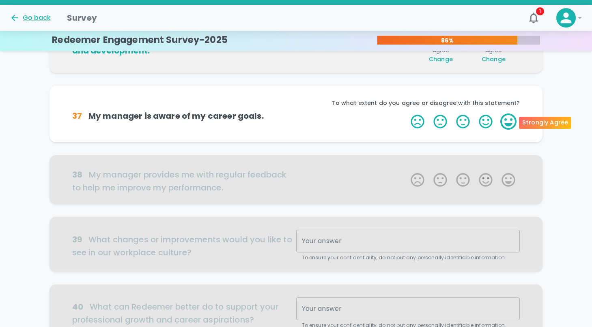
click at [507, 124] on label "5 Stars" at bounding box center [508, 122] width 23 height 16
click at [406, 114] on input "5 Stars" at bounding box center [406, 113] width 0 height 0
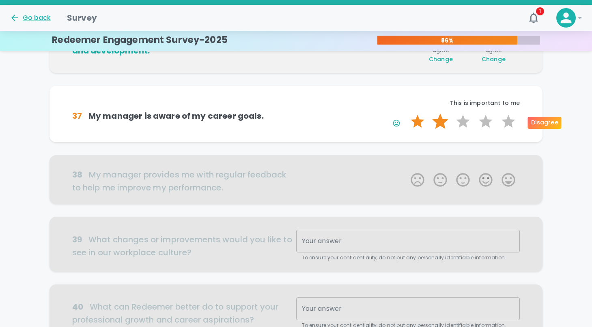
click at [442, 124] on label "2 Stars" at bounding box center [440, 122] width 23 height 16
click at [406, 114] on input "2 Stars" at bounding box center [406, 113] width 0 height 0
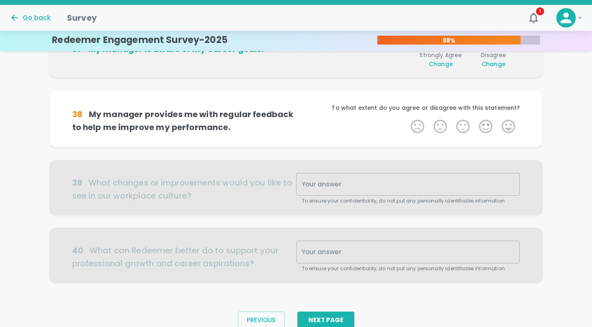
scroll to position [500, 0]
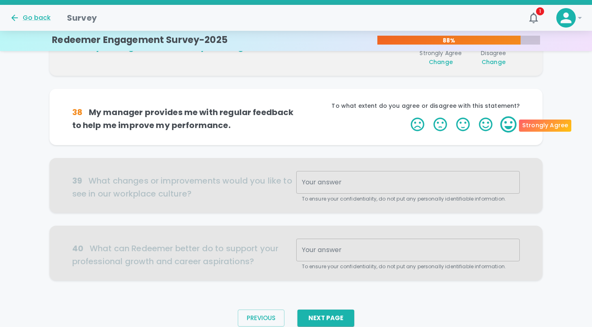
click at [508, 125] on label "5 Stars" at bounding box center [508, 124] width 23 height 16
click at [406, 116] on input "5 Stars" at bounding box center [406, 116] width 0 height 0
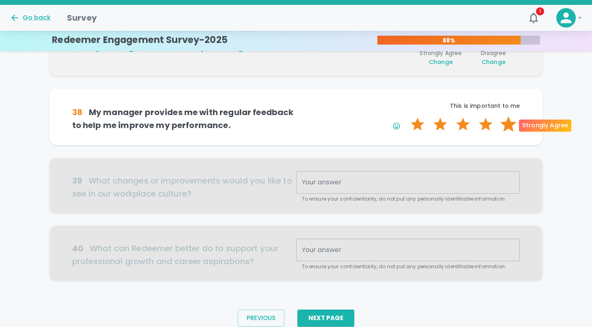
click at [510, 125] on label "5 Stars" at bounding box center [508, 124] width 23 height 16
click at [406, 116] on input "5 Stars" at bounding box center [406, 116] width 0 height 0
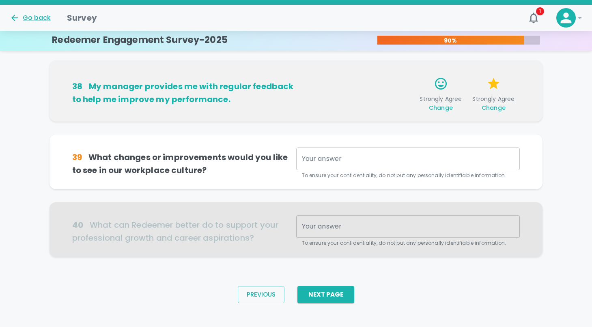
scroll to position [531, 0]
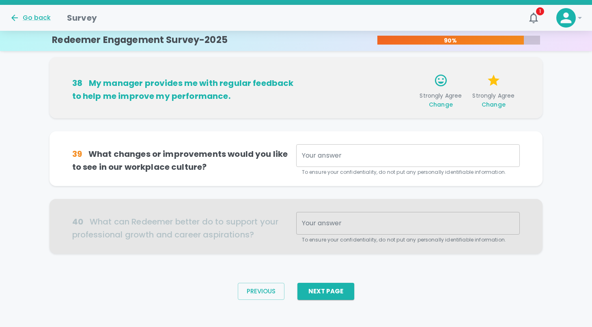
click at [341, 156] on textarea "Your answer" at bounding box center [408, 155] width 213 height 9
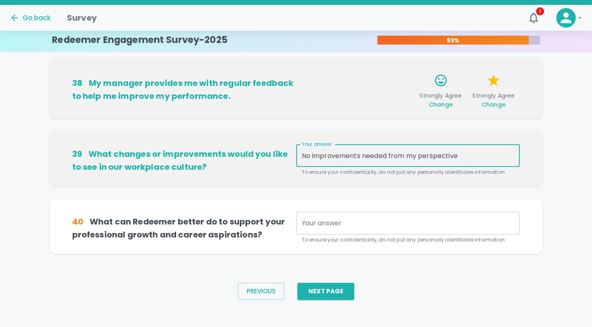
type textarea "No improvements needed from my perspective"
click at [335, 225] on textarea "Your answer" at bounding box center [408, 223] width 213 height 9
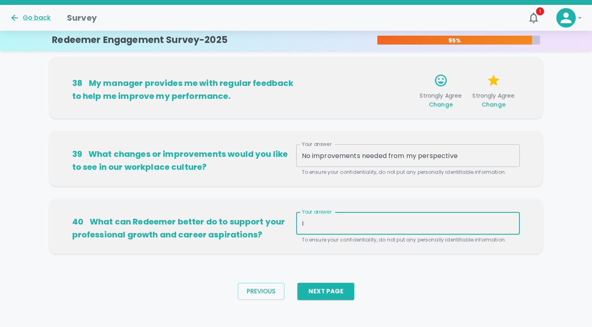
type textarea "I"
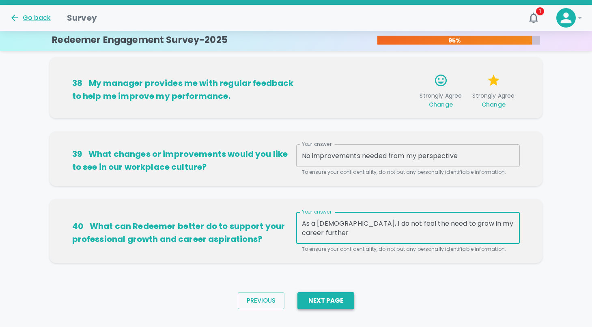
type textarea "As a [DEMOGRAPHIC_DATA], I do not feel the need to grow in my career further"
click at [324, 301] on button "Next Page" at bounding box center [325, 300] width 57 height 17
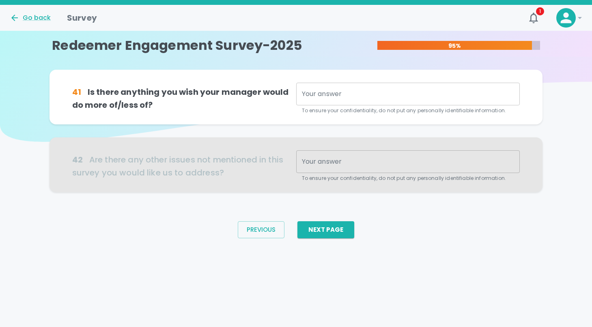
scroll to position [0, 0]
click at [320, 95] on textarea "Your answer" at bounding box center [408, 94] width 213 height 9
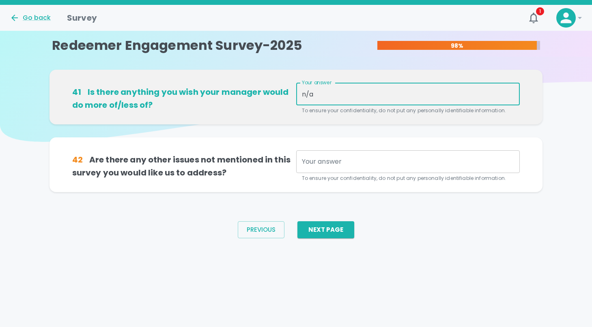
type textarea "n/a"
click at [320, 163] on textarea "Your answer" at bounding box center [408, 161] width 213 height 9
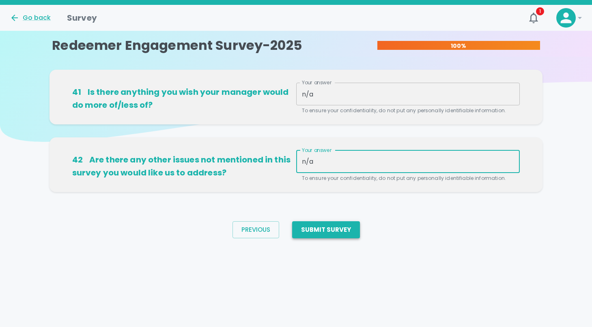
type textarea "n/a"
click at [329, 236] on button "Submit Survey" at bounding box center [326, 229] width 68 height 17
